Goal: Use online tool/utility: Utilize a website feature to perform a specific function

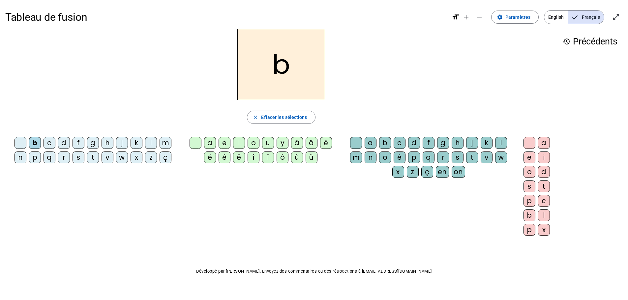
click at [253, 141] on div "o" at bounding box center [253, 143] width 12 height 12
click at [499, 143] on div "l" at bounding box center [501, 143] width 12 height 12
click at [77, 158] on div "s" at bounding box center [78, 158] width 12 height 12
click at [238, 141] on div "i" at bounding box center [239, 143] width 12 height 12
click at [356, 142] on div at bounding box center [356, 143] width 12 height 12
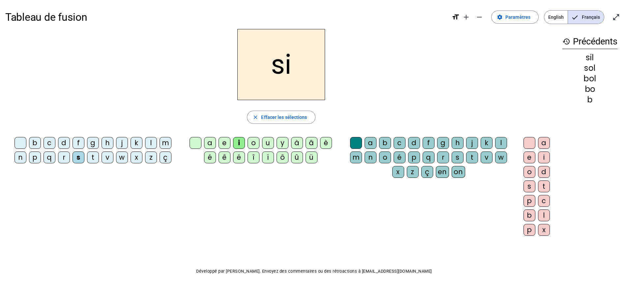
click at [19, 156] on div "n" at bounding box center [20, 158] width 12 height 12
click at [221, 142] on div "e" at bounding box center [224, 143] width 12 height 12
click at [149, 142] on div "l" at bounding box center [151, 143] width 12 height 12
click at [208, 141] on div "a" at bounding box center [210, 143] width 12 height 12
click at [108, 159] on div "v" at bounding box center [107, 158] width 12 height 12
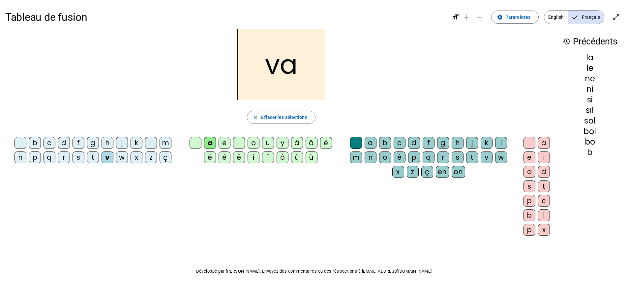
click at [92, 158] on div "t" at bounding box center [93, 158] width 12 height 12
click at [223, 142] on div "e" at bounding box center [224, 143] width 12 height 12
click at [63, 141] on div "d" at bounding box center [64, 143] width 12 height 12
click at [164, 144] on div "m" at bounding box center [165, 143] width 12 height 12
click at [207, 144] on div "a" at bounding box center [210, 143] width 12 height 12
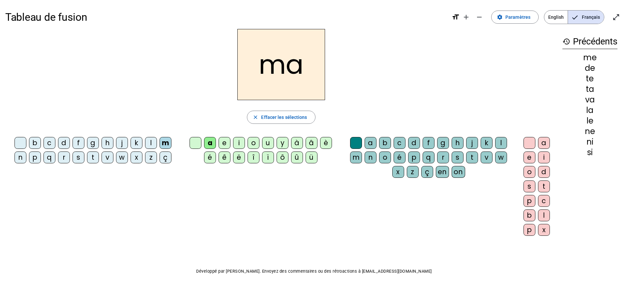
click at [503, 145] on div "l" at bounding box center [501, 143] width 12 height 12
click at [34, 143] on div "b" at bounding box center [35, 143] width 12 height 12
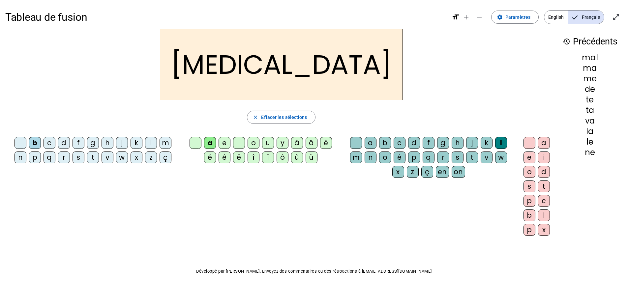
click at [397, 141] on div "c" at bounding box center [399, 143] width 12 height 12
